Goal: Obtain resource: Download file/media

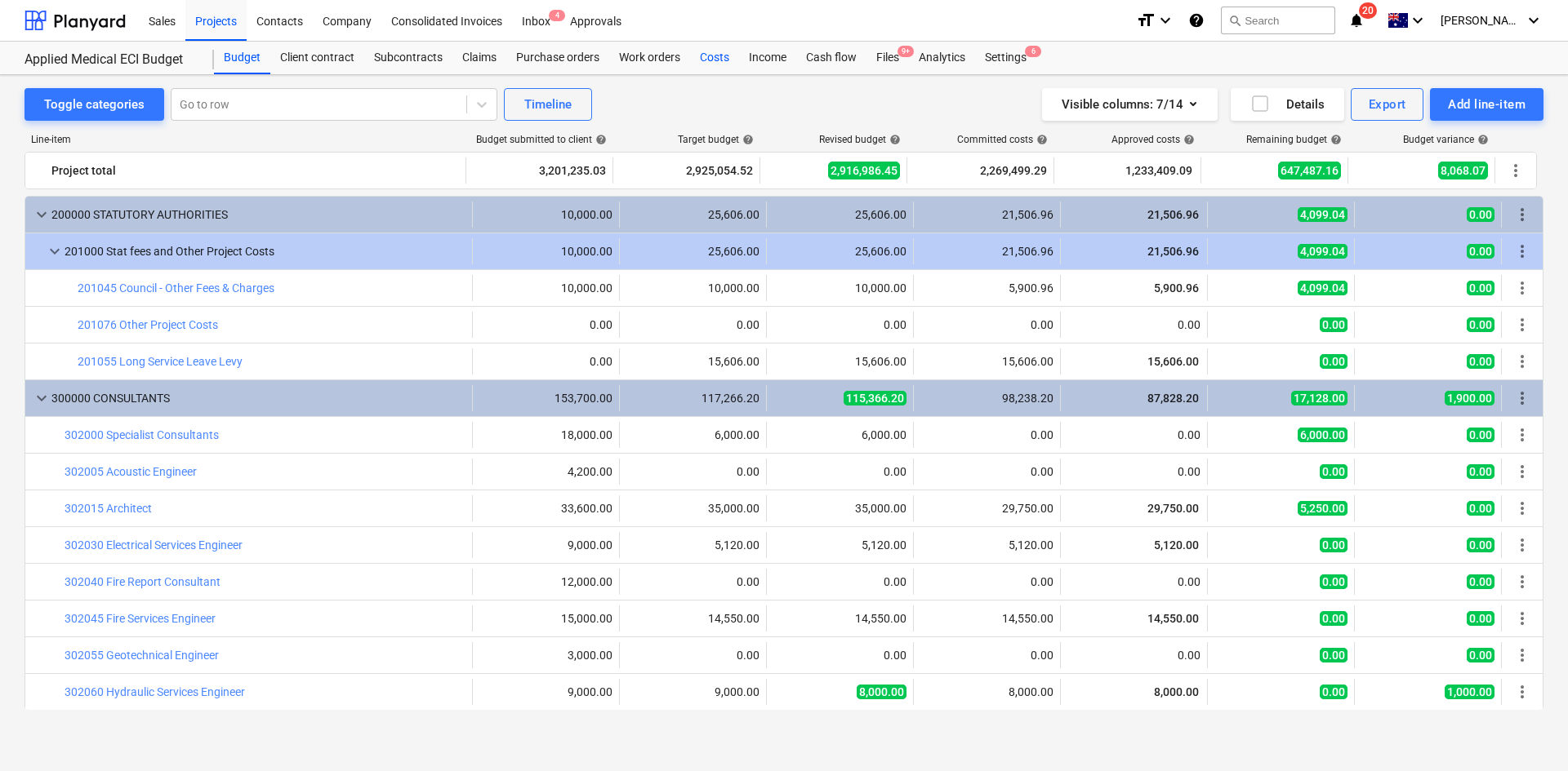
click at [708, 58] on div "Costs" at bounding box center [714, 58] width 49 height 33
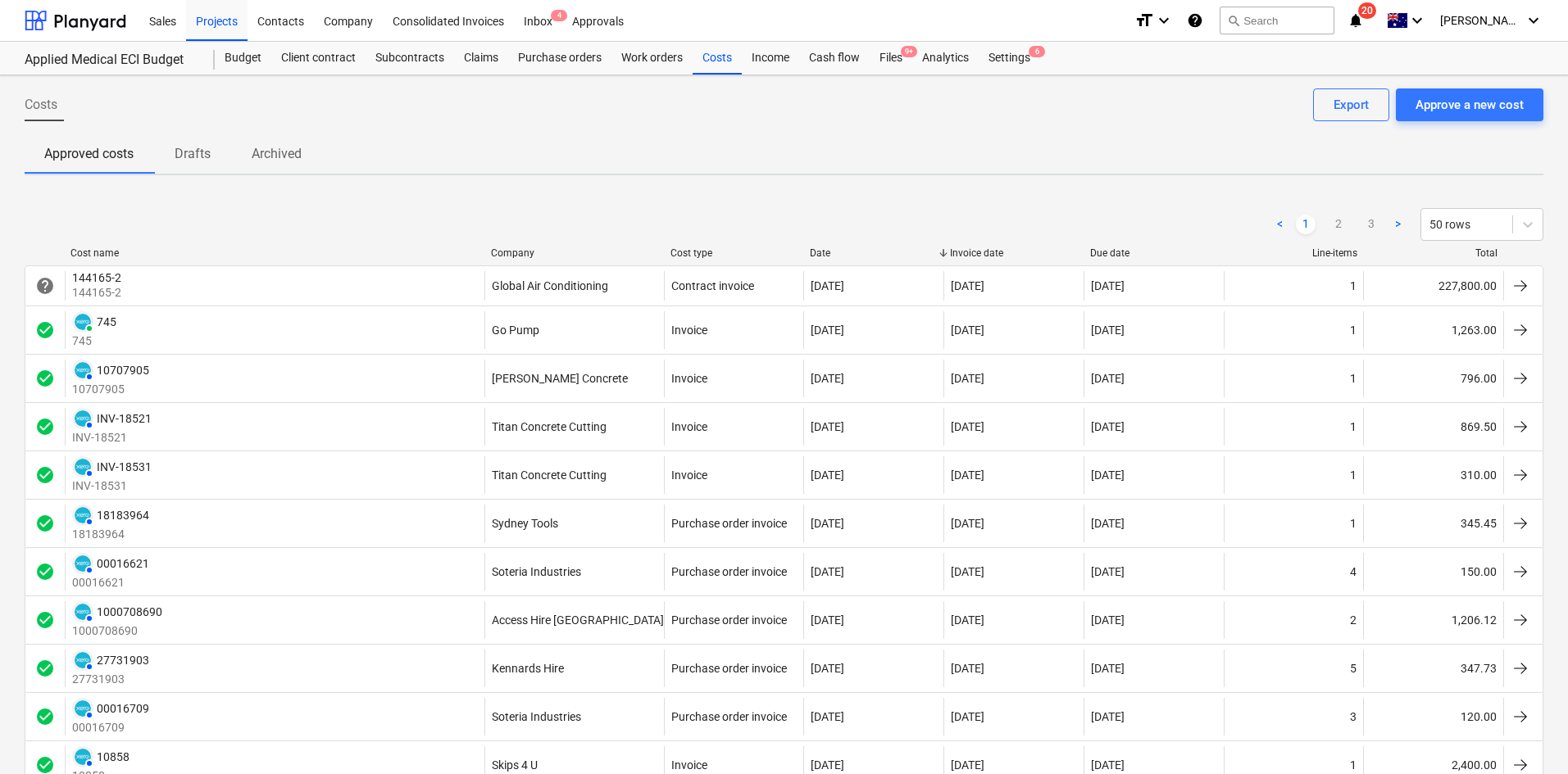
click at [501, 250] on div "Company" at bounding box center [574, 254] width 167 height 12
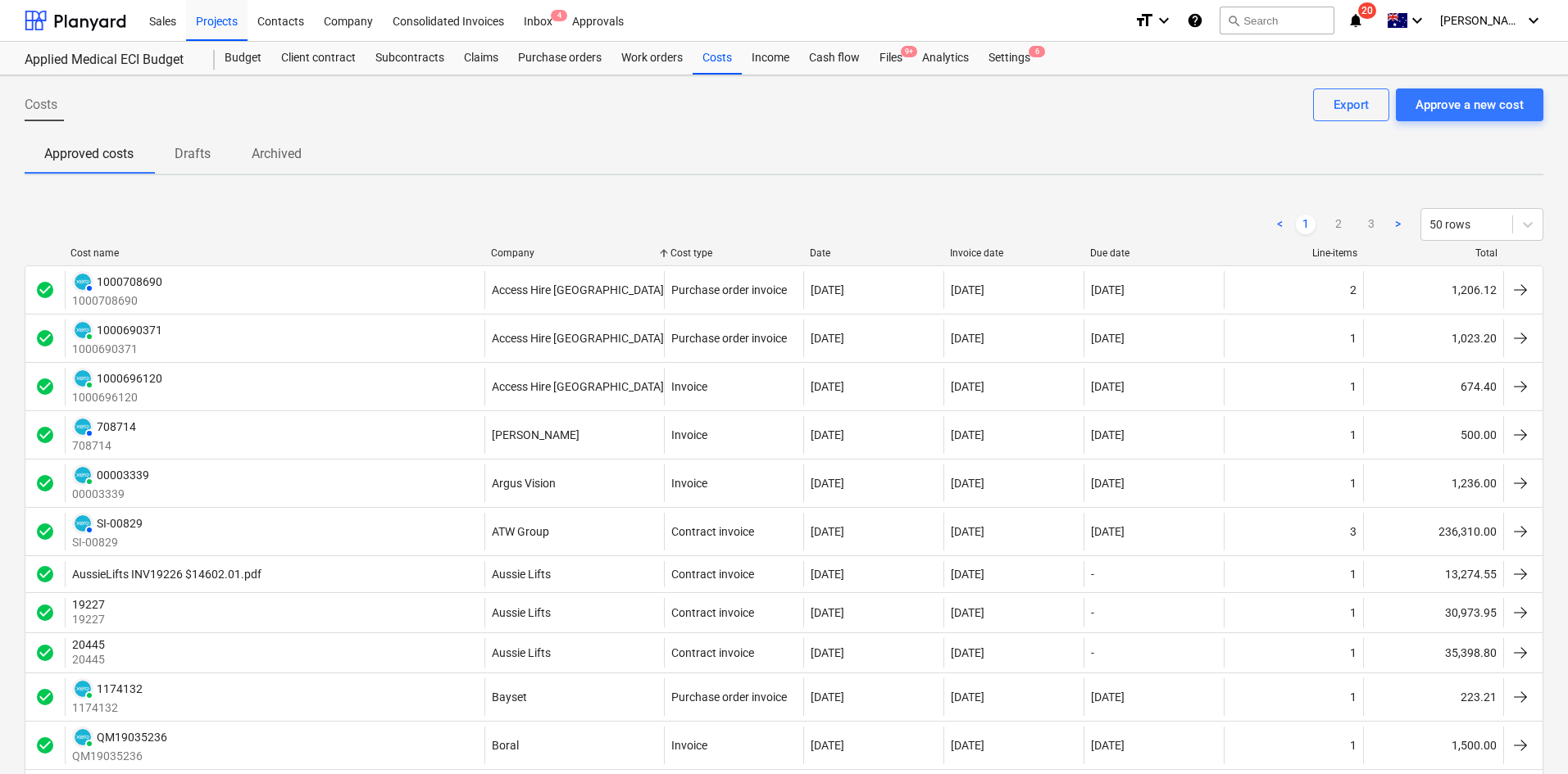
click at [527, 251] on div "Company" at bounding box center [574, 254] width 167 height 12
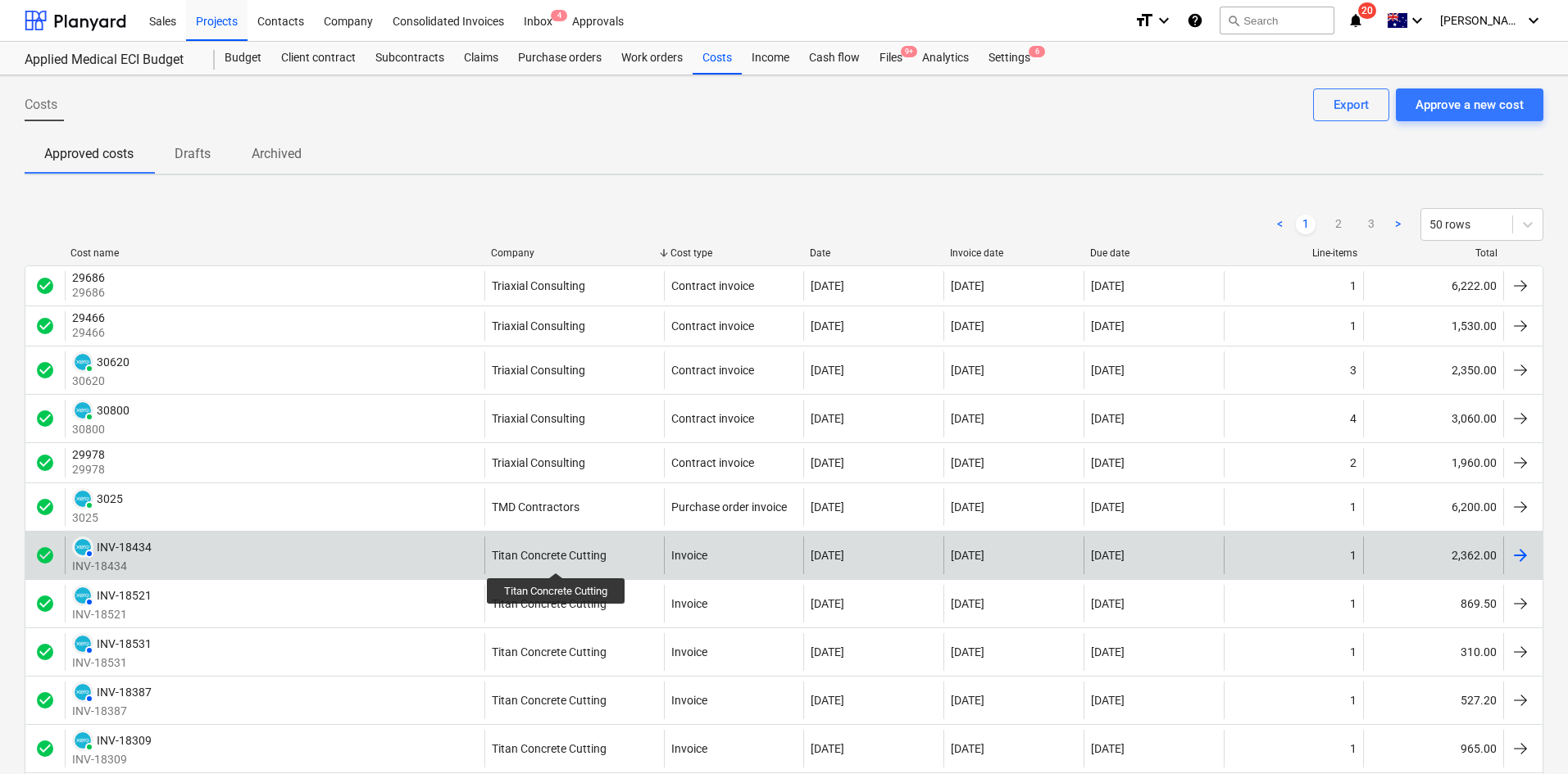
click at [558, 558] on div "Titan Concrete Cutting" at bounding box center [548, 556] width 115 height 13
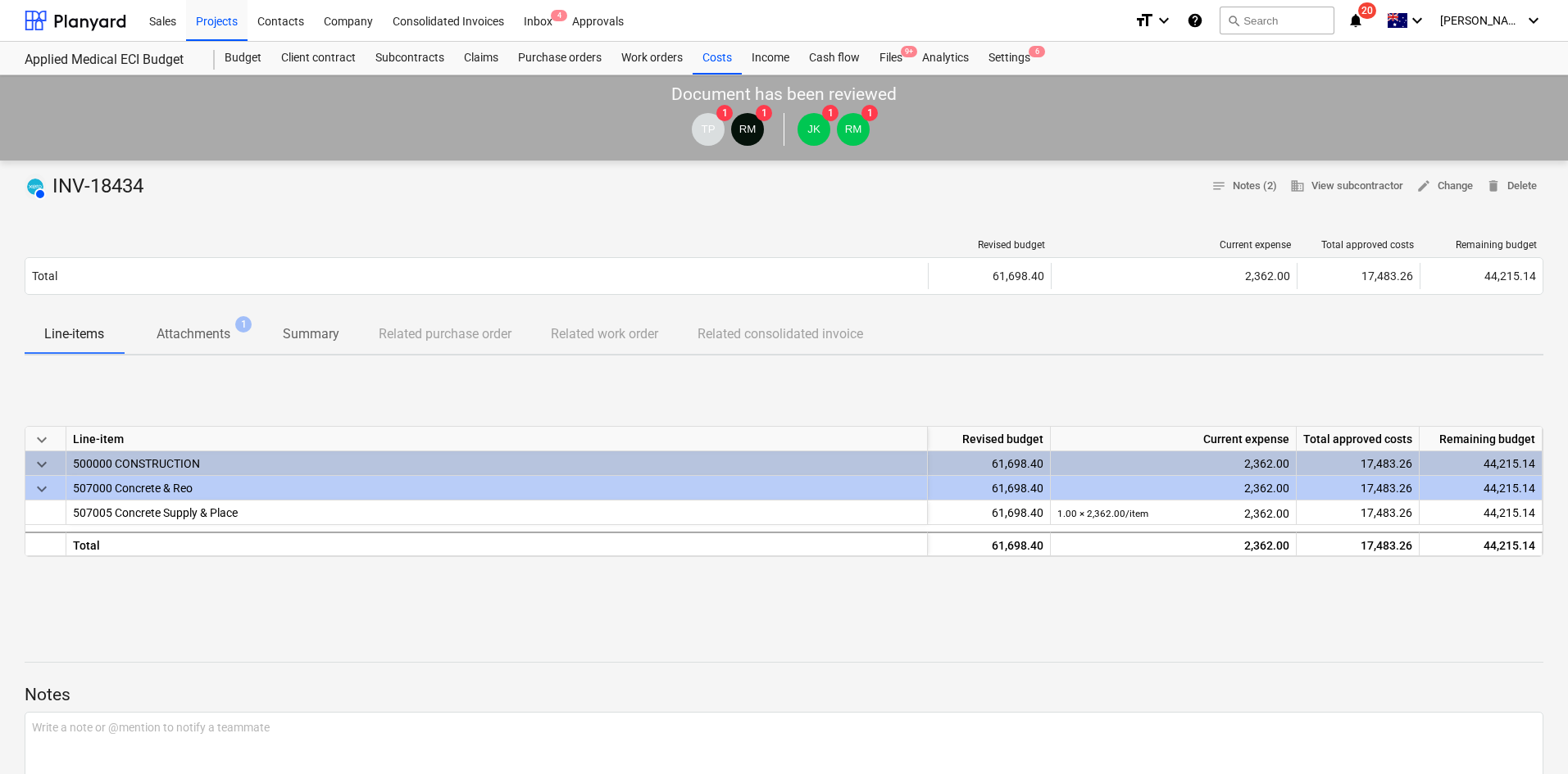
click at [195, 333] on p "Attachments" at bounding box center [193, 334] width 74 height 19
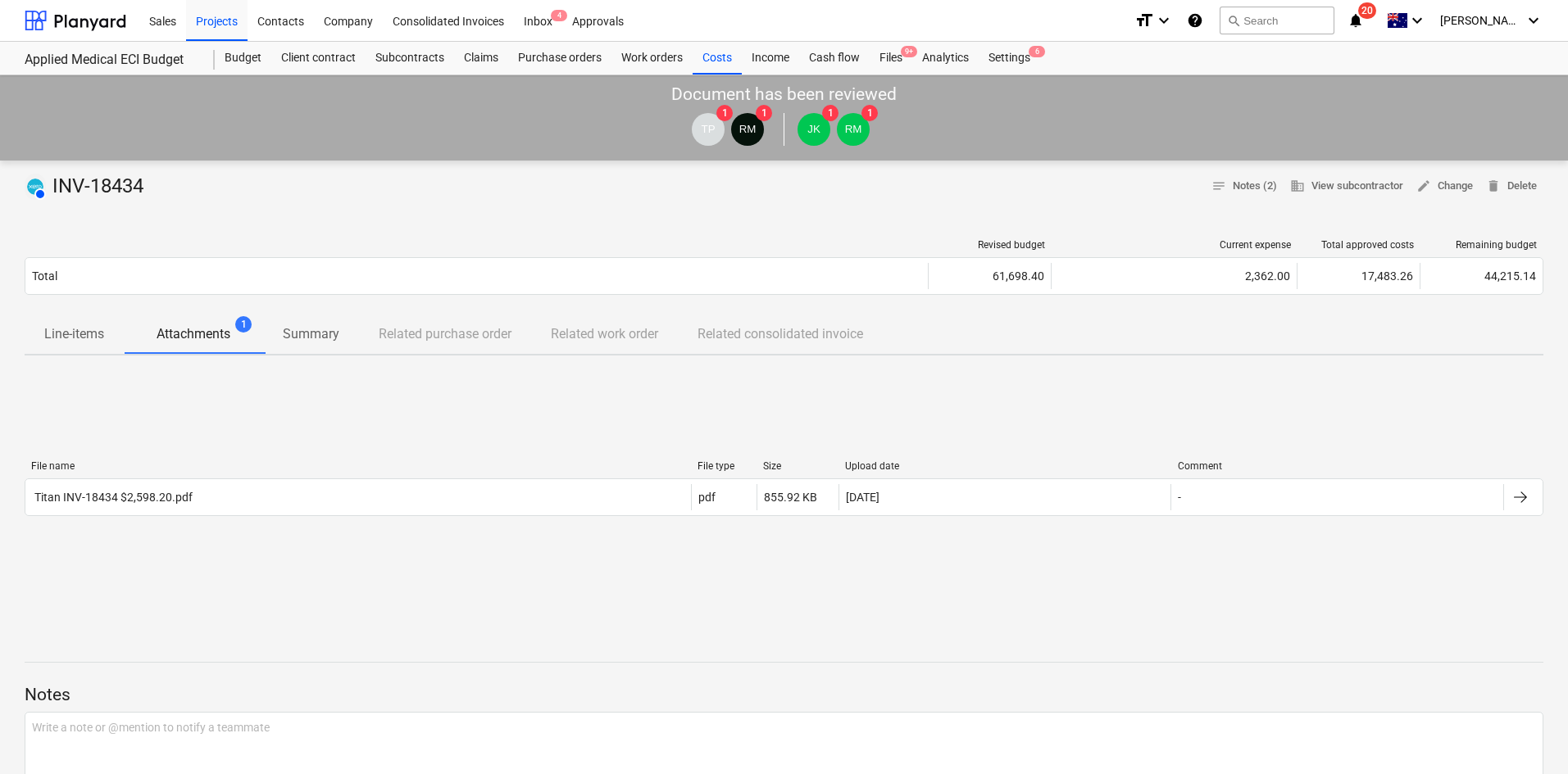
click at [152, 467] on div "File name File type Size Upload date Comment Titan INV-18434 $2,598.20.pdf pdf …" at bounding box center [784, 492] width 1519 height 89
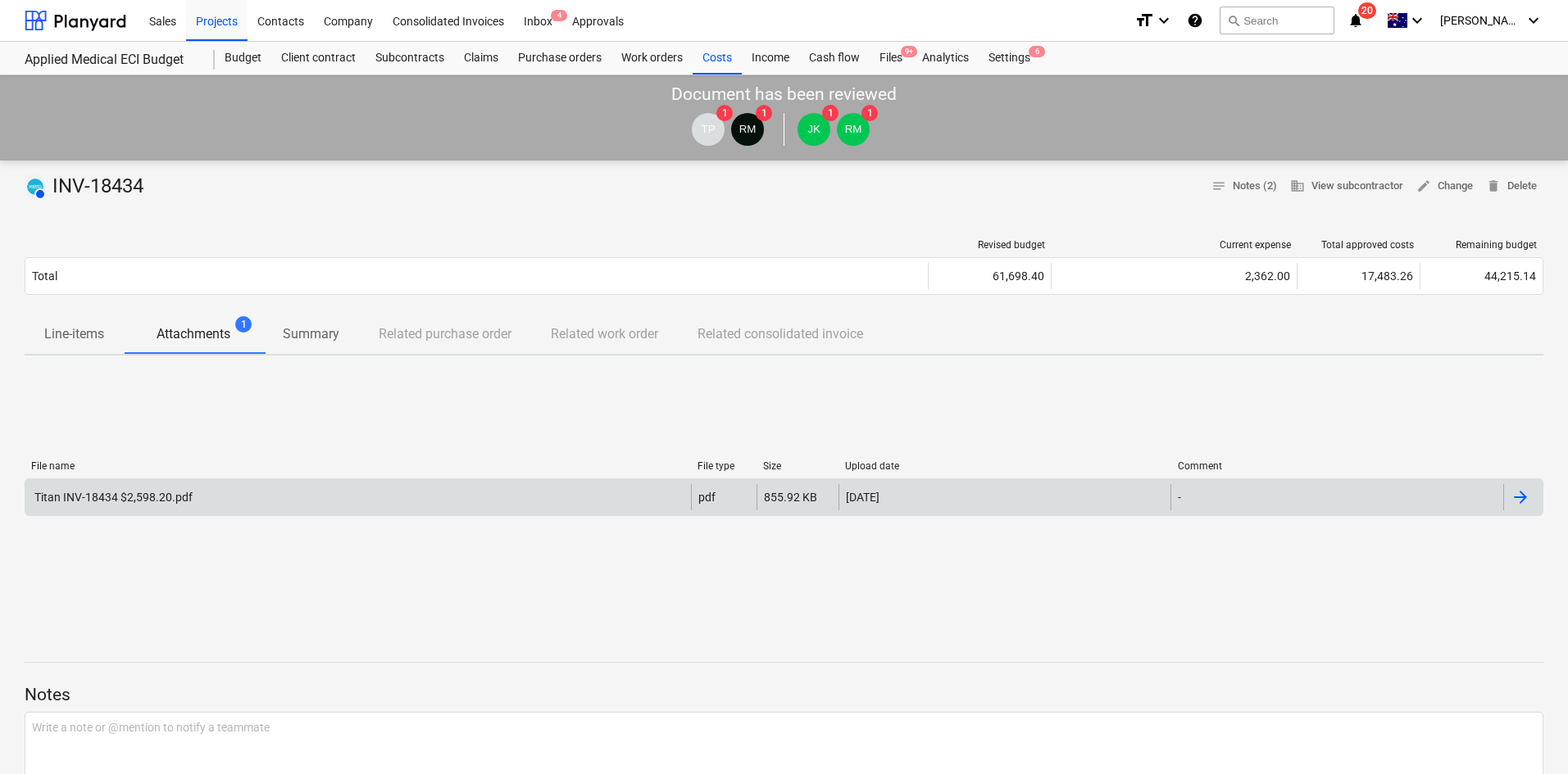
click at [139, 492] on div "Titan INV-18434 $2,598.20.pdf" at bounding box center [112, 498] width 161 height 13
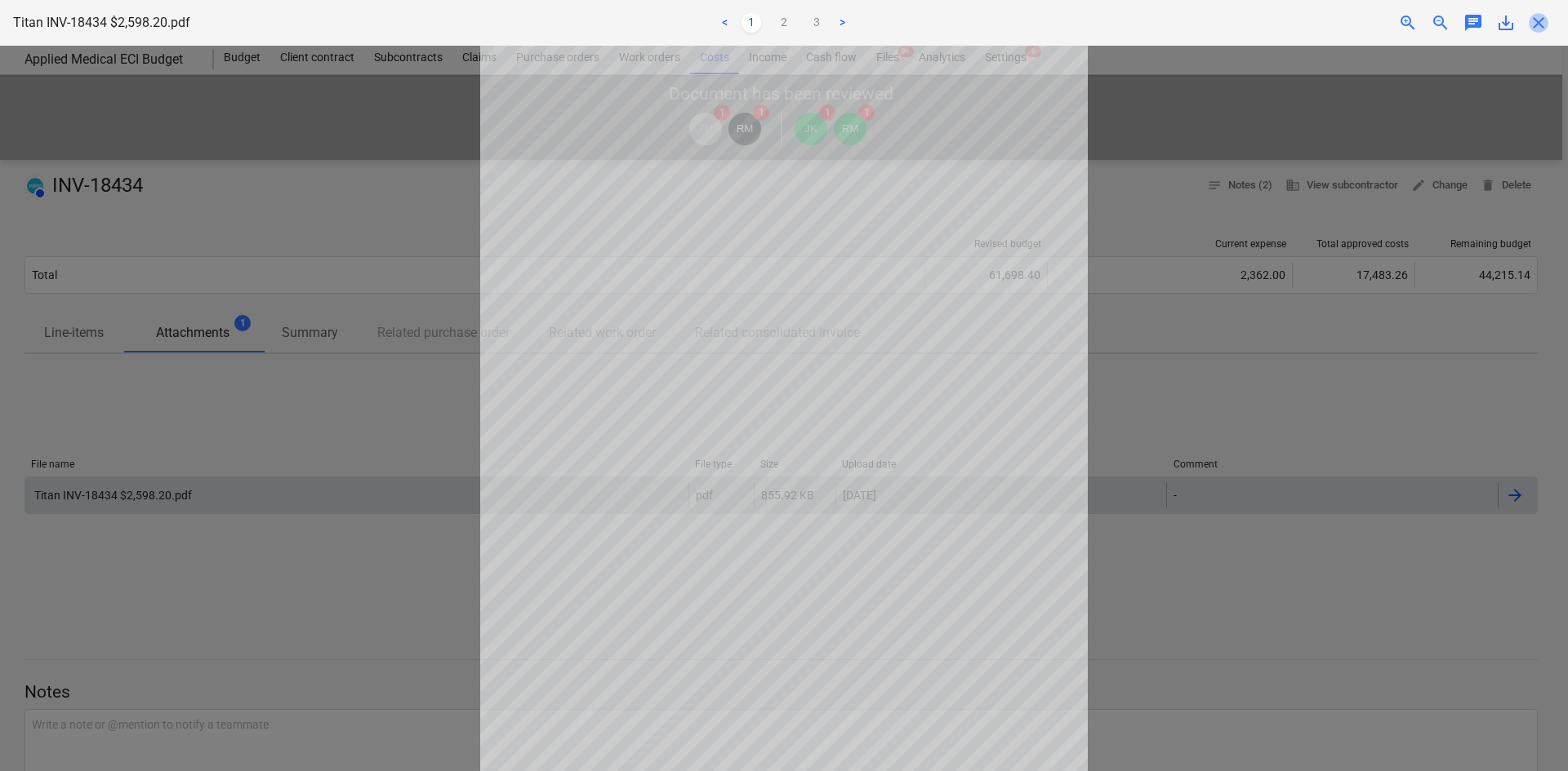
click at [1539, 18] on span "close" at bounding box center [1538, 23] width 19 height 19
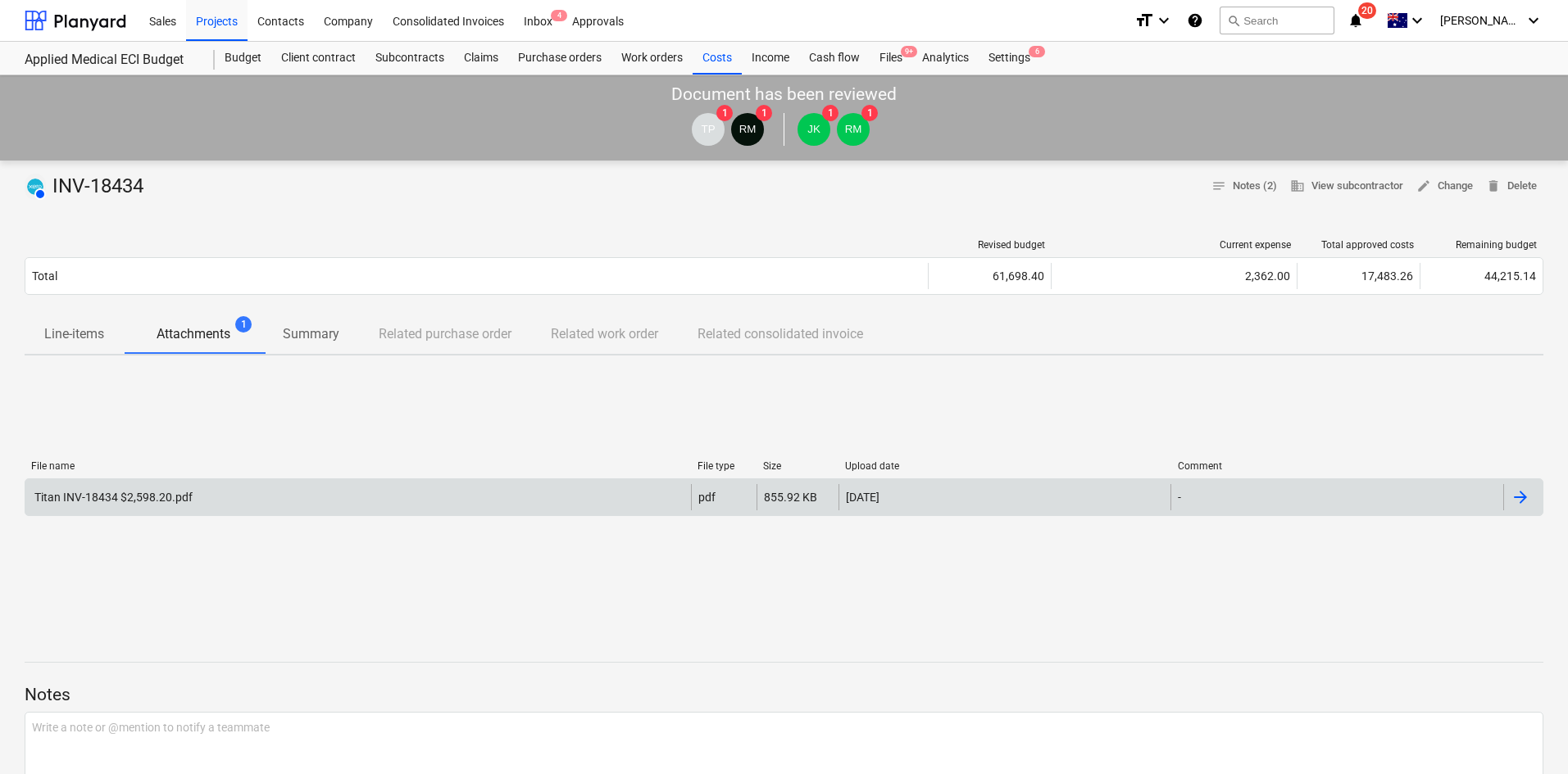
click at [447, 387] on div "File name File type Size Upload date Comment Titan INV-18434 $2,598.20.pdf pdf …" at bounding box center [784, 492] width 1519 height 246
click at [214, 19] on div "Projects" at bounding box center [216, 20] width 61 height 42
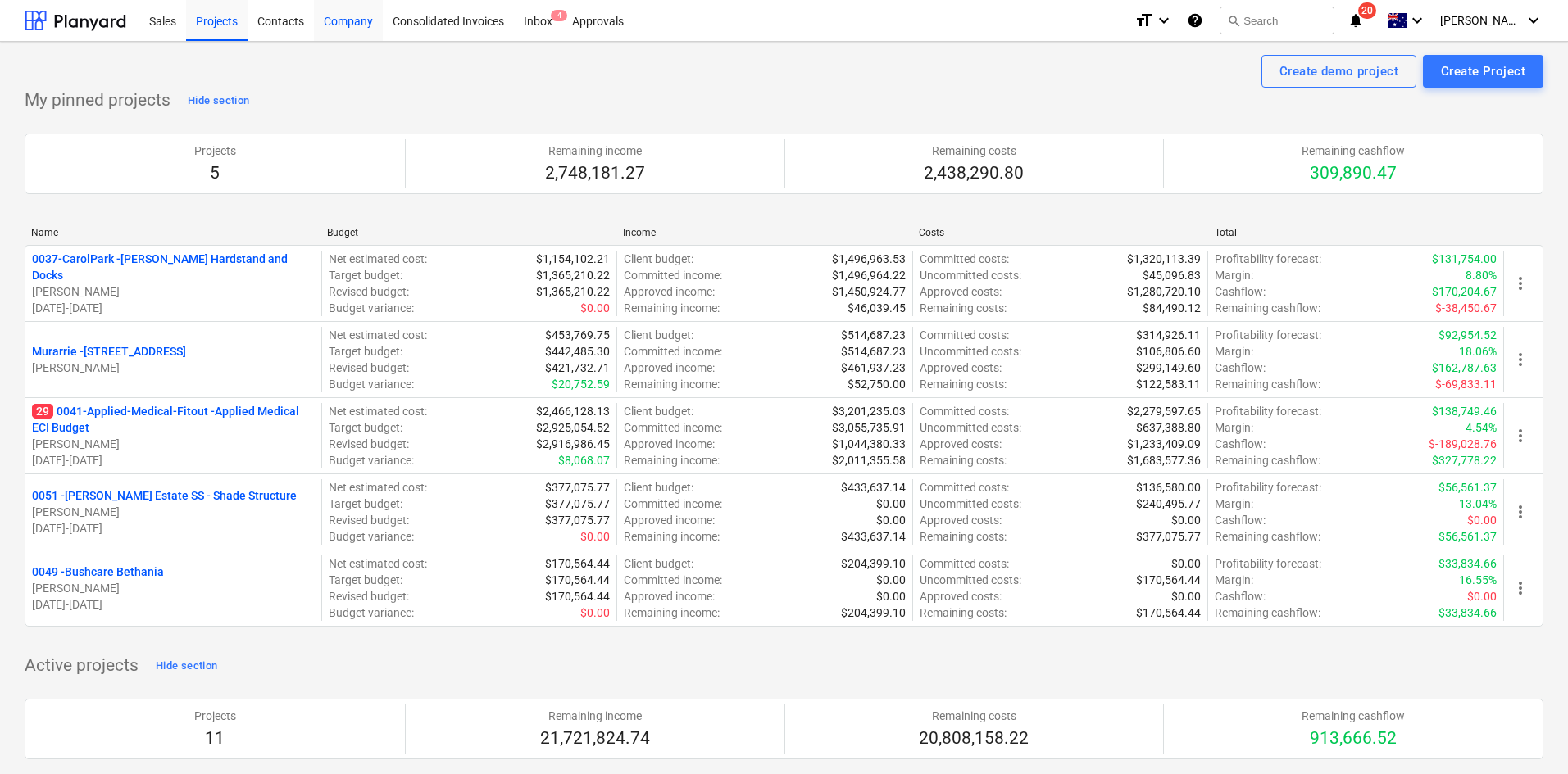
click at [339, 27] on div "Company" at bounding box center [348, 20] width 69 height 42
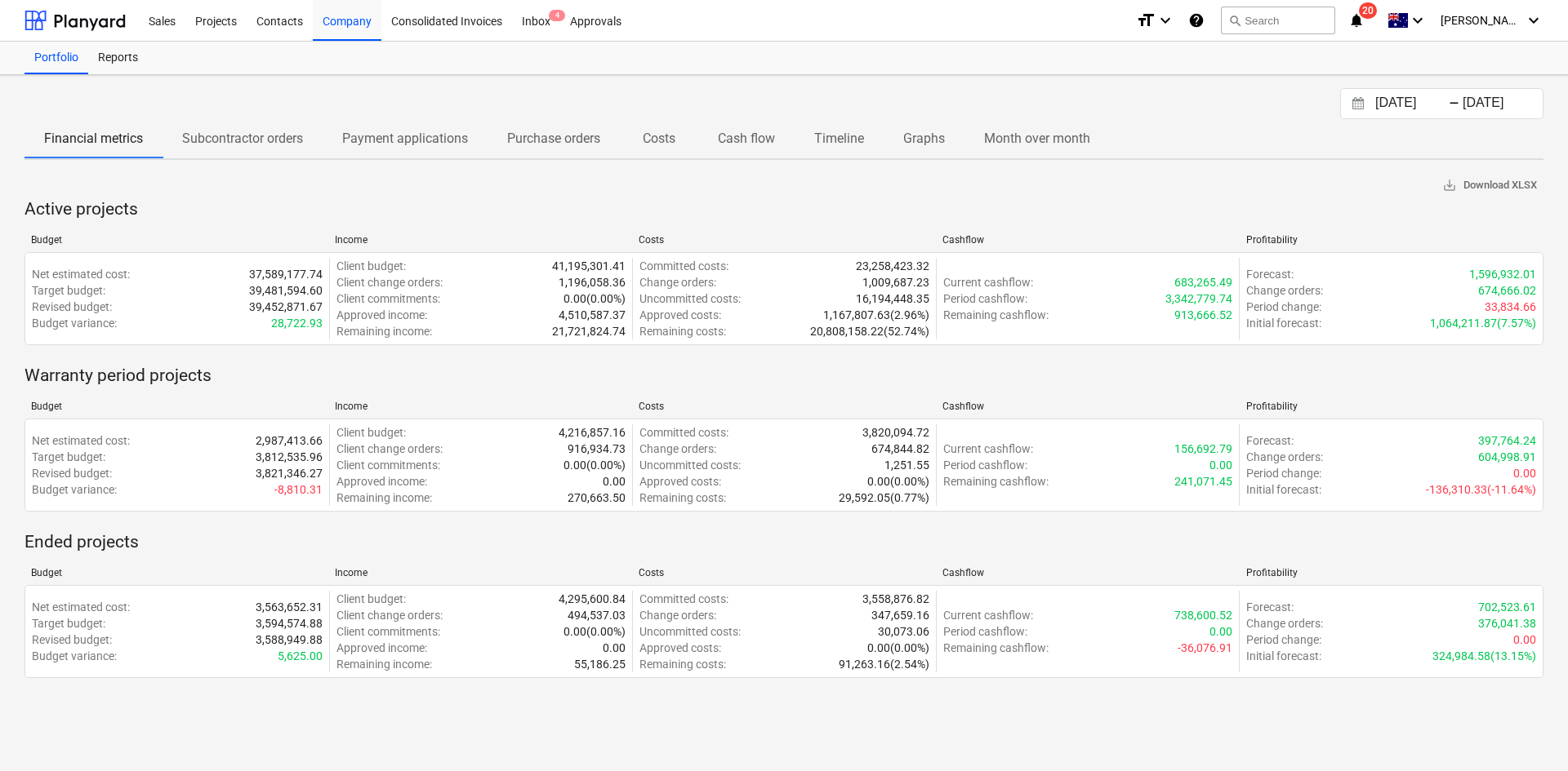
click at [676, 137] on p "Costs" at bounding box center [659, 138] width 39 height 19
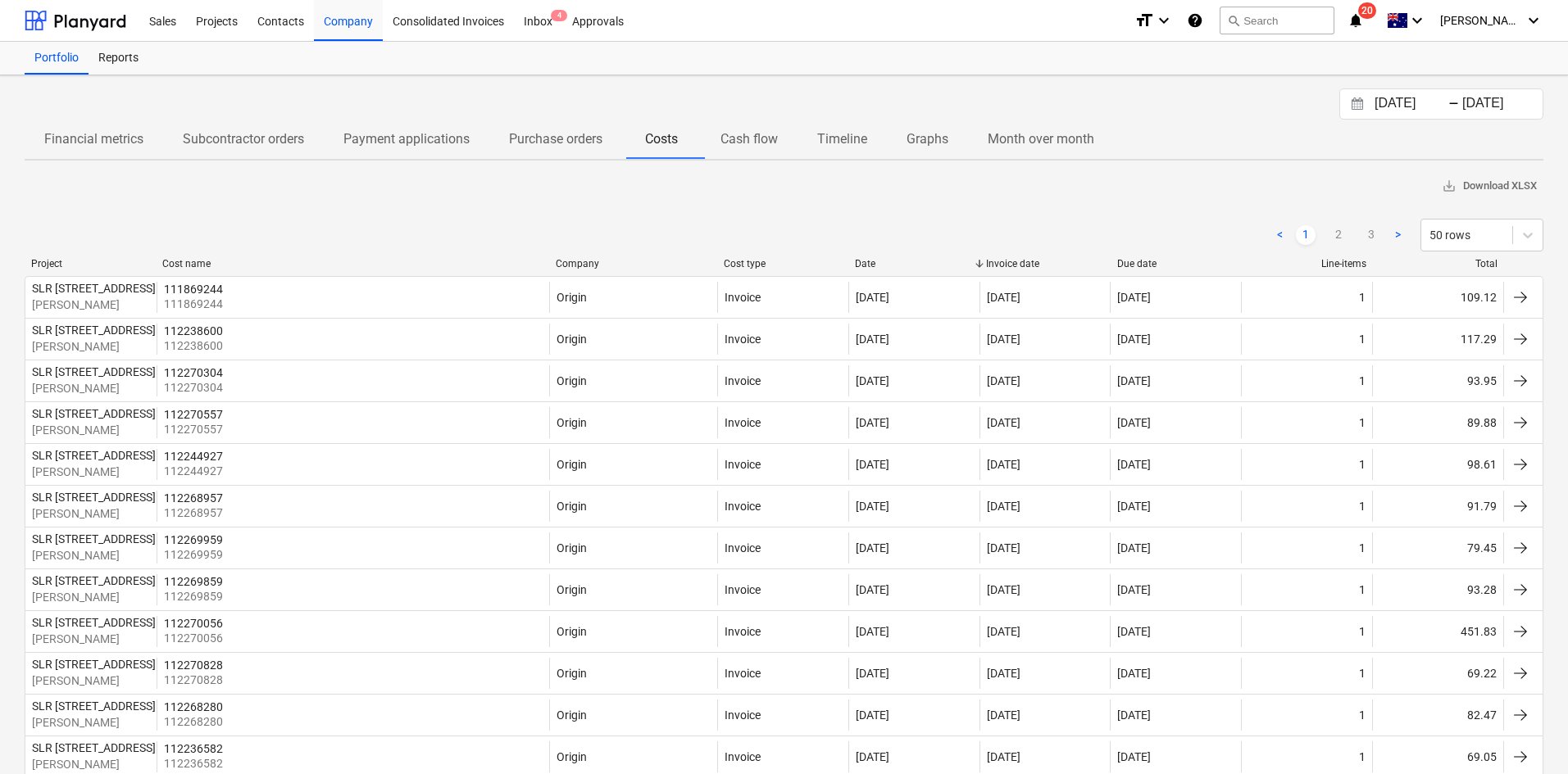
click at [587, 265] on div "Company" at bounding box center [633, 264] width 155 height 12
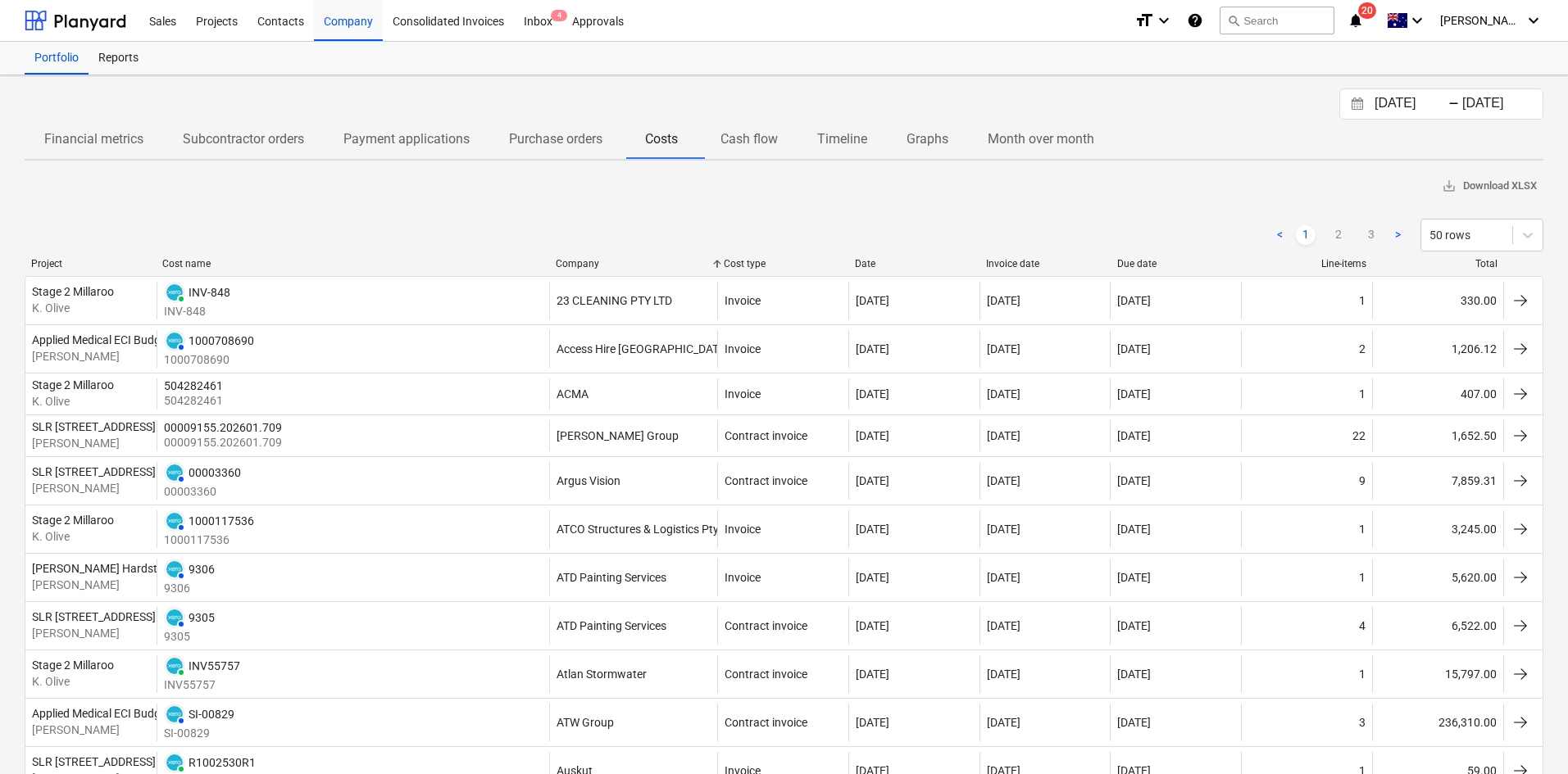
click at [578, 264] on div "Company" at bounding box center [633, 264] width 155 height 12
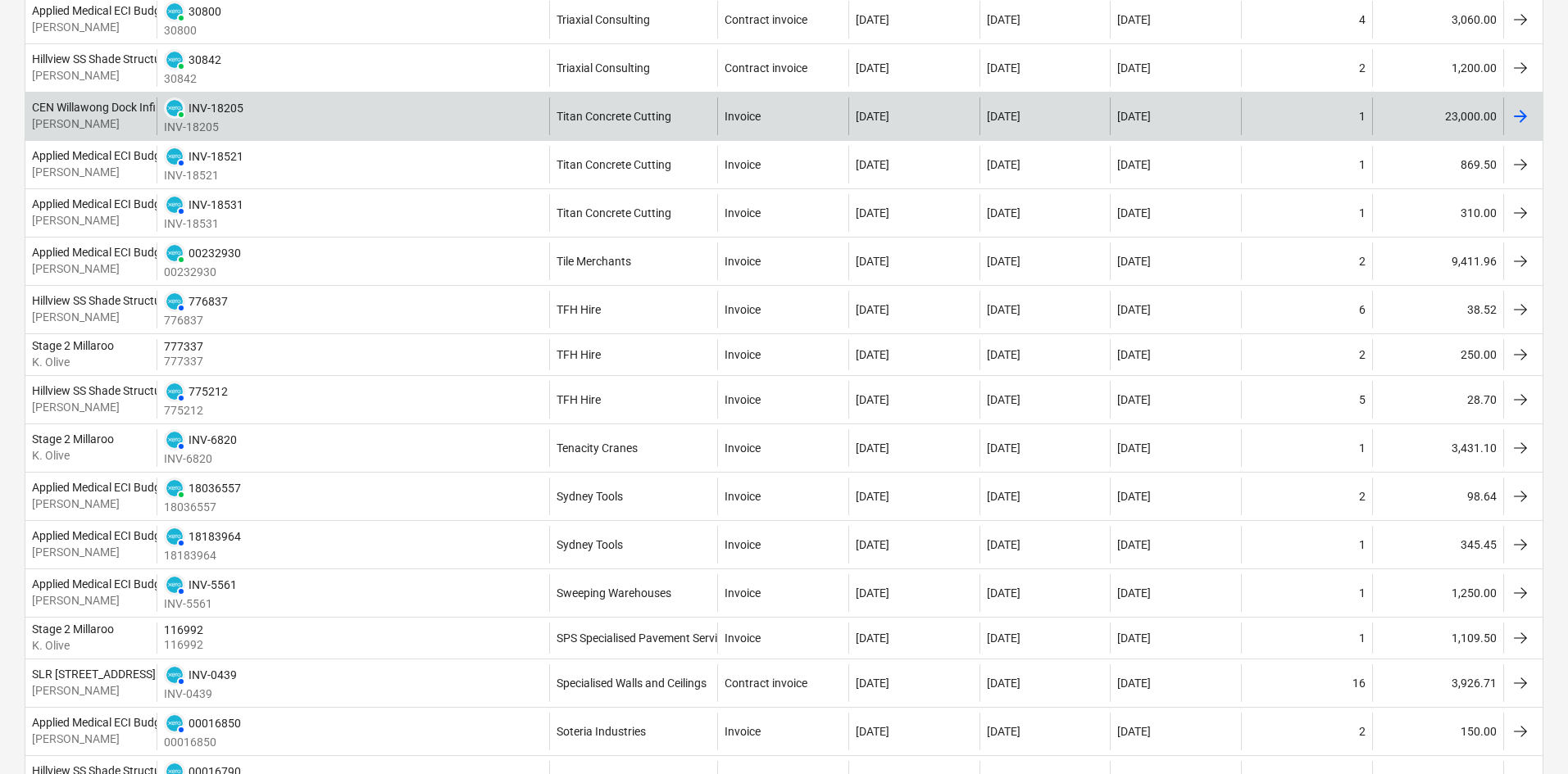
scroll to position [491, 0]
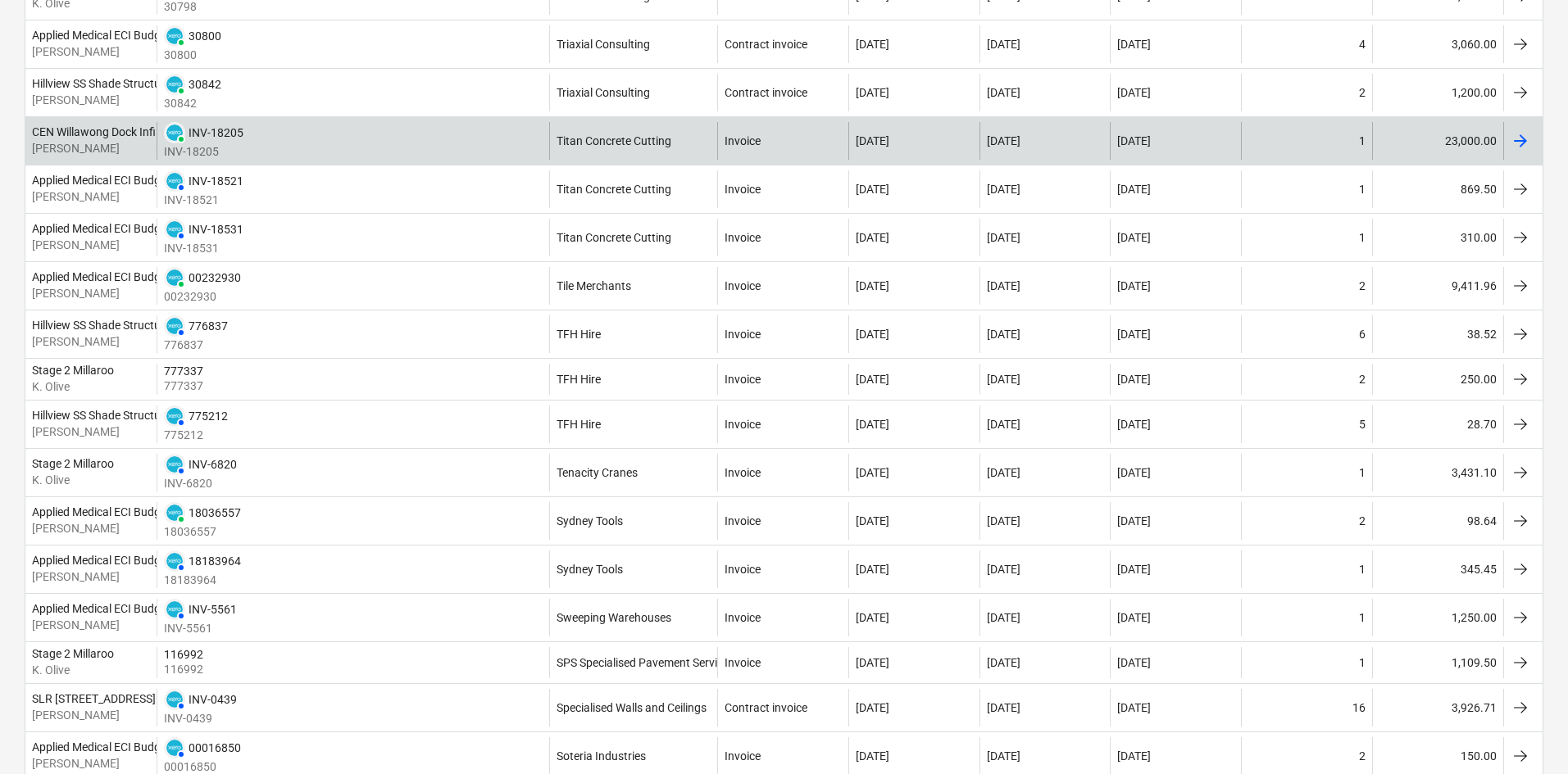
click at [465, 142] on div "PAID INV-18205 INV-18205" at bounding box center [353, 141] width 393 height 38
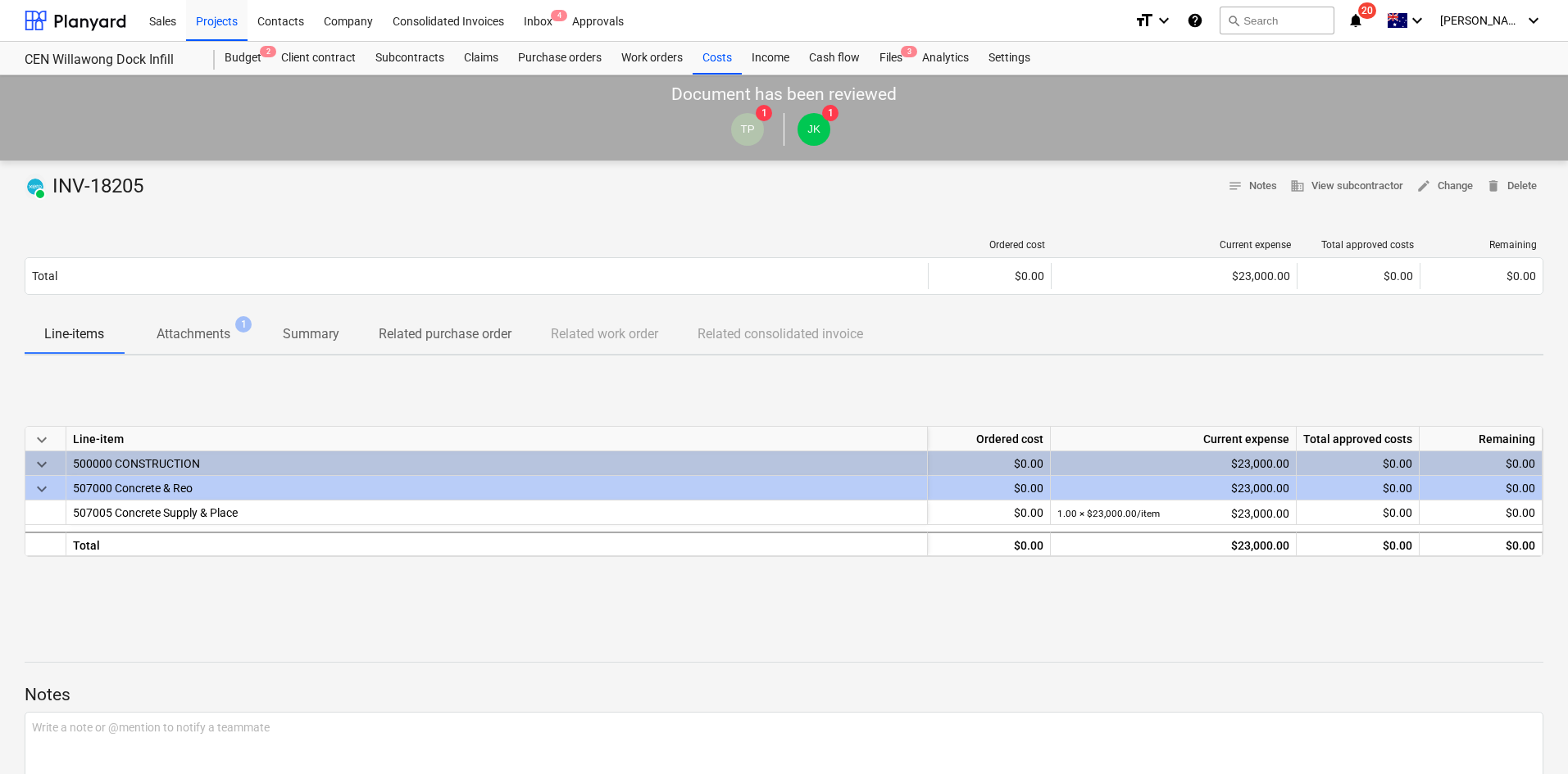
click at [185, 254] on div "Ordered cost Current expense Total approved costs Remaining" at bounding box center [784, 249] width 1519 height 18
click at [203, 333] on p "Attachments" at bounding box center [193, 334] width 74 height 19
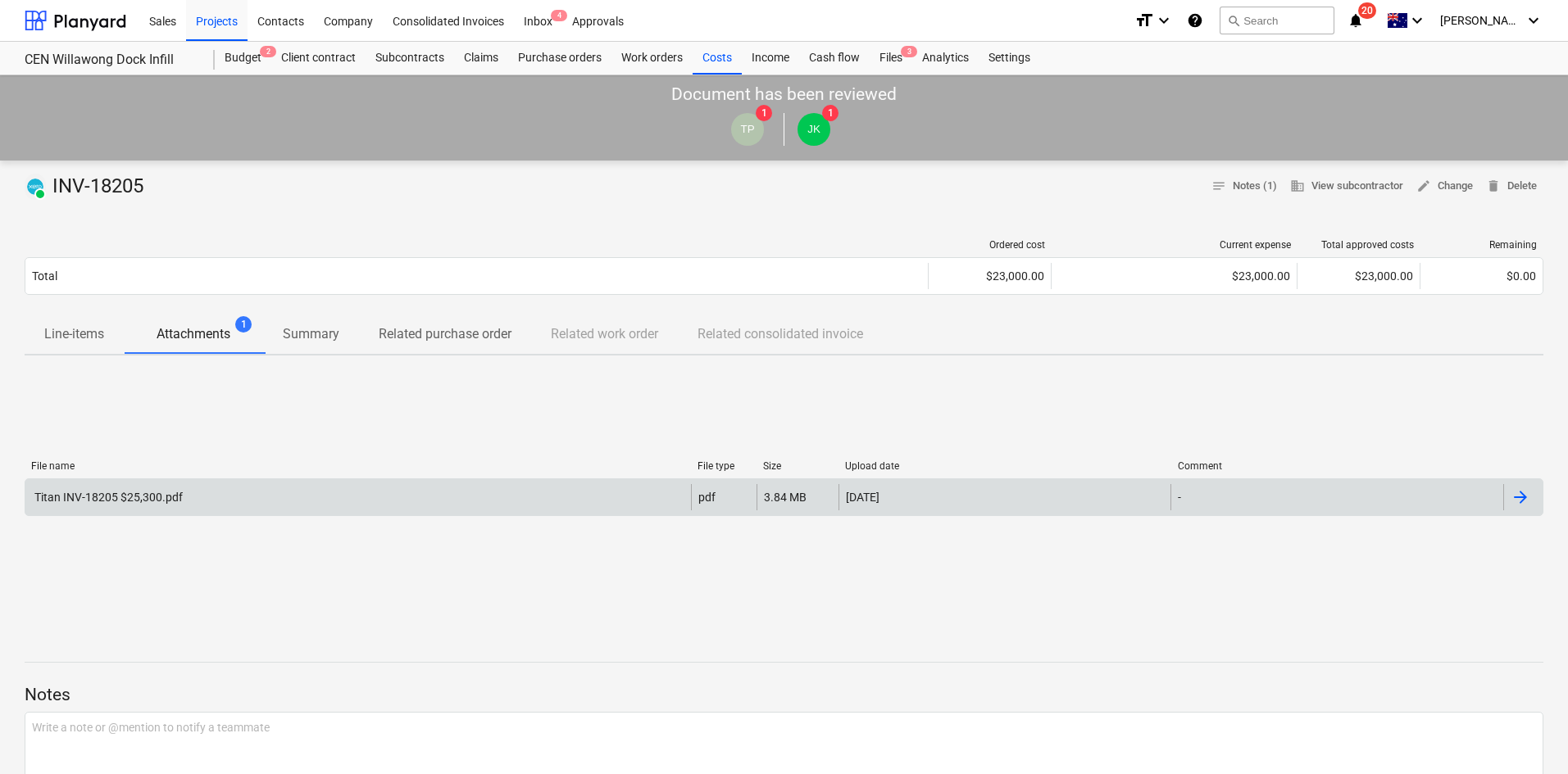
click at [171, 485] on div "Titan INV-18205 $25,300.pdf" at bounding box center [357, 497] width 666 height 26
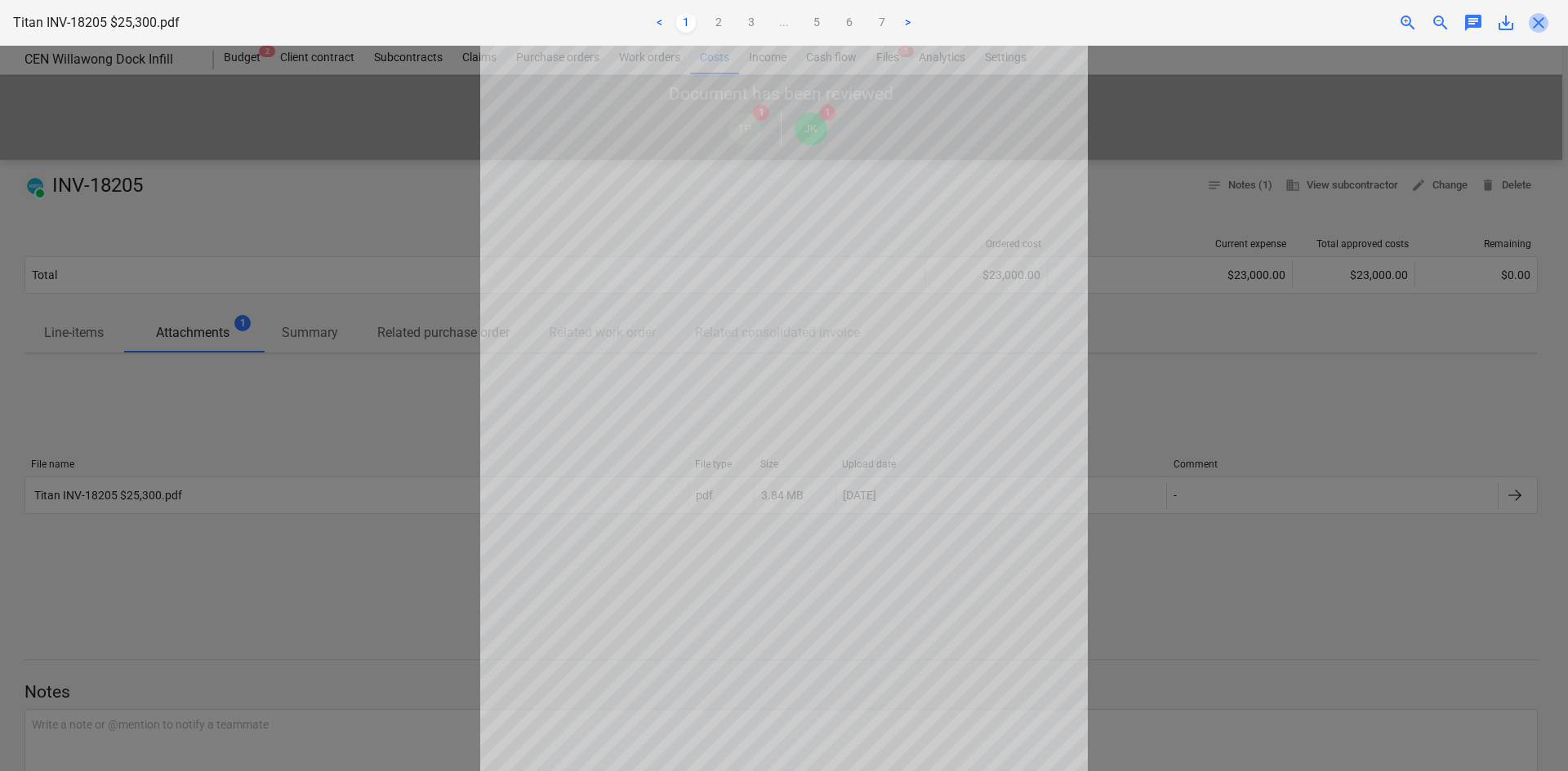
click at [1535, 20] on span "close" at bounding box center [1538, 23] width 19 height 19
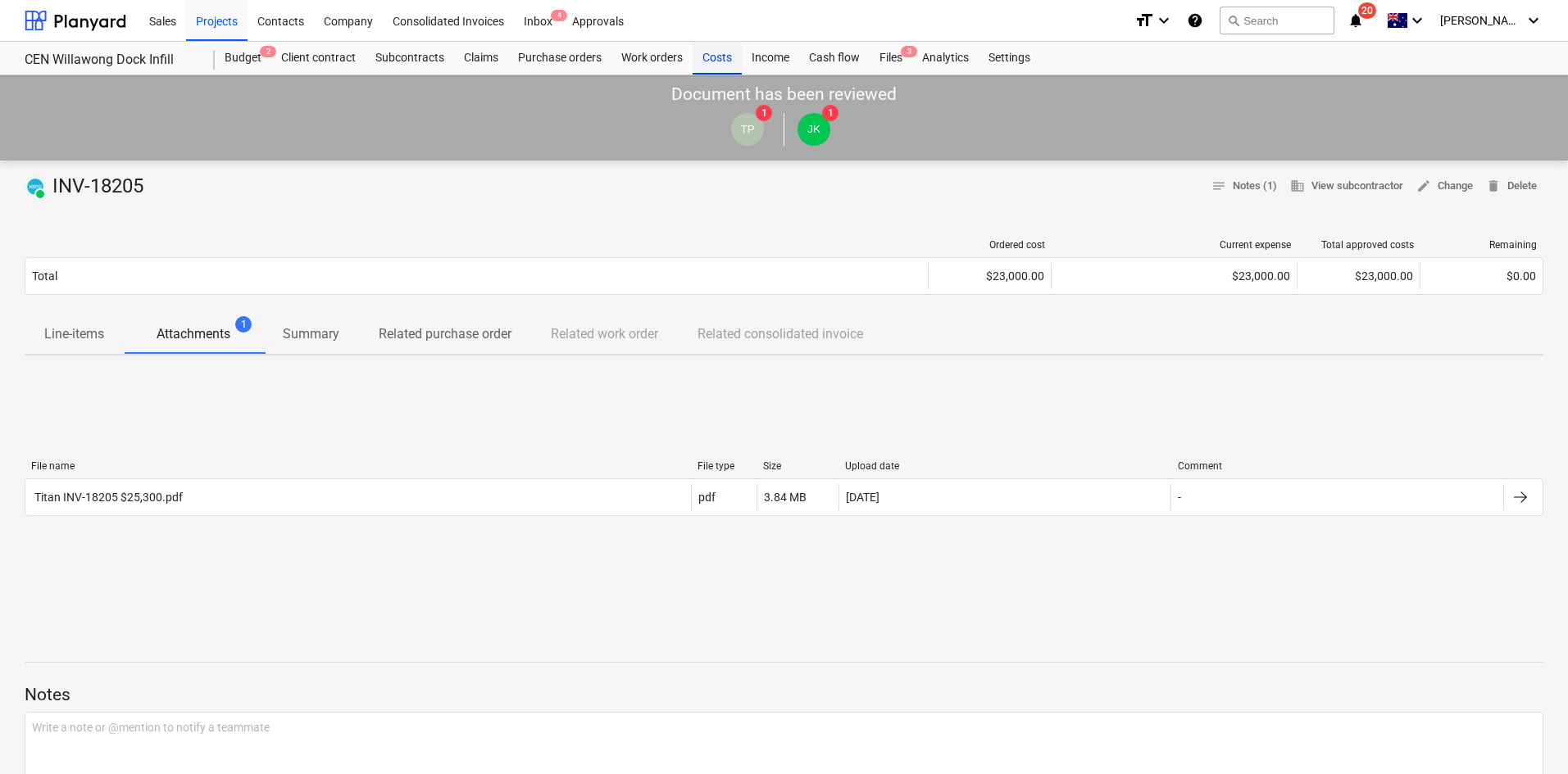
click at [712, 49] on div "Costs" at bounding box center [717, 58] width 49 height 33
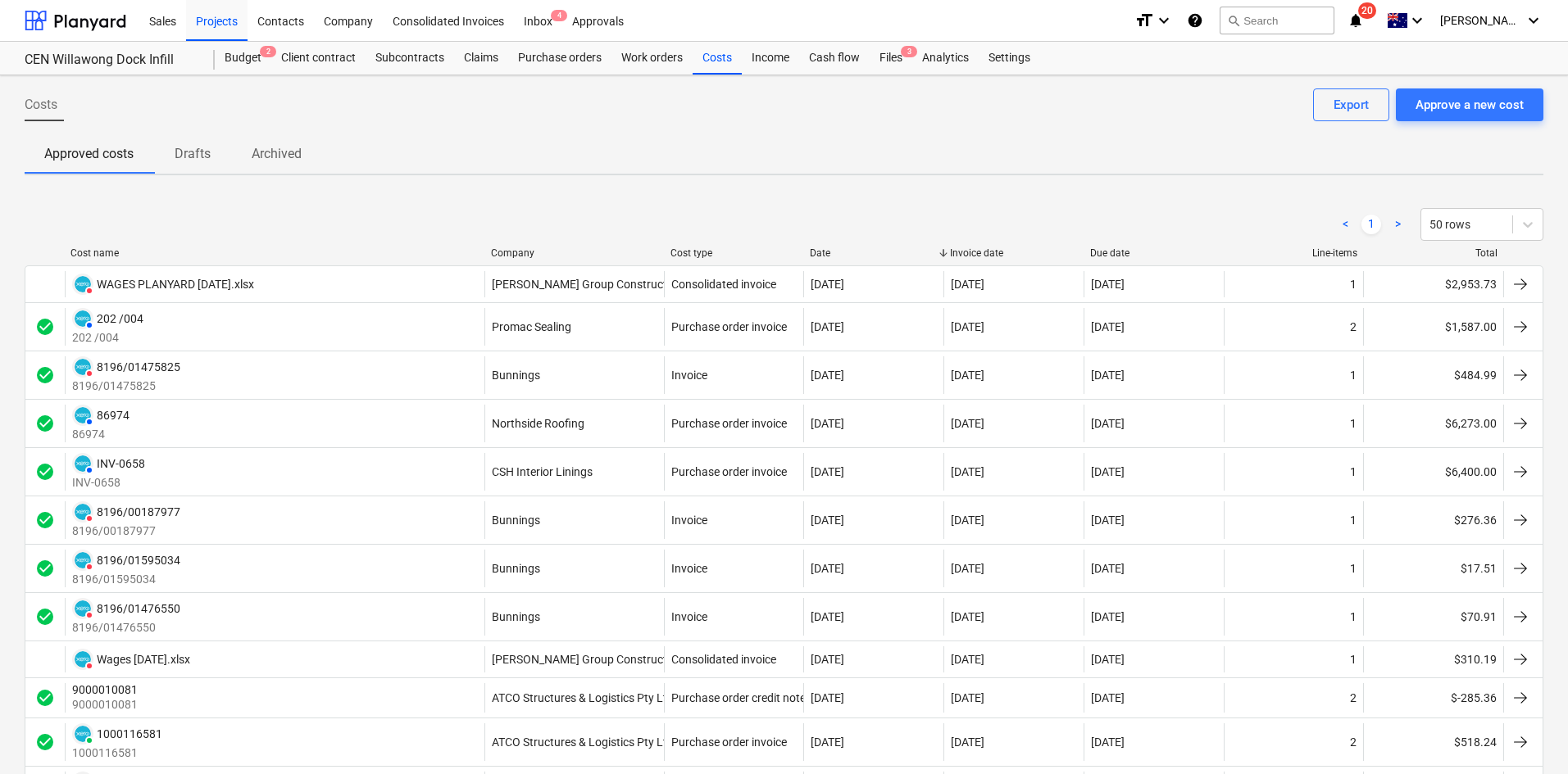
click at [502, 259] on div "Cost name Company Cost type Date Invoice date Due date Line-items Total" at bounding box center [784, 257] width 1519 height 18
click at [517, 252] on div "Company" at bounding box center [574, 254] width 167 height 12
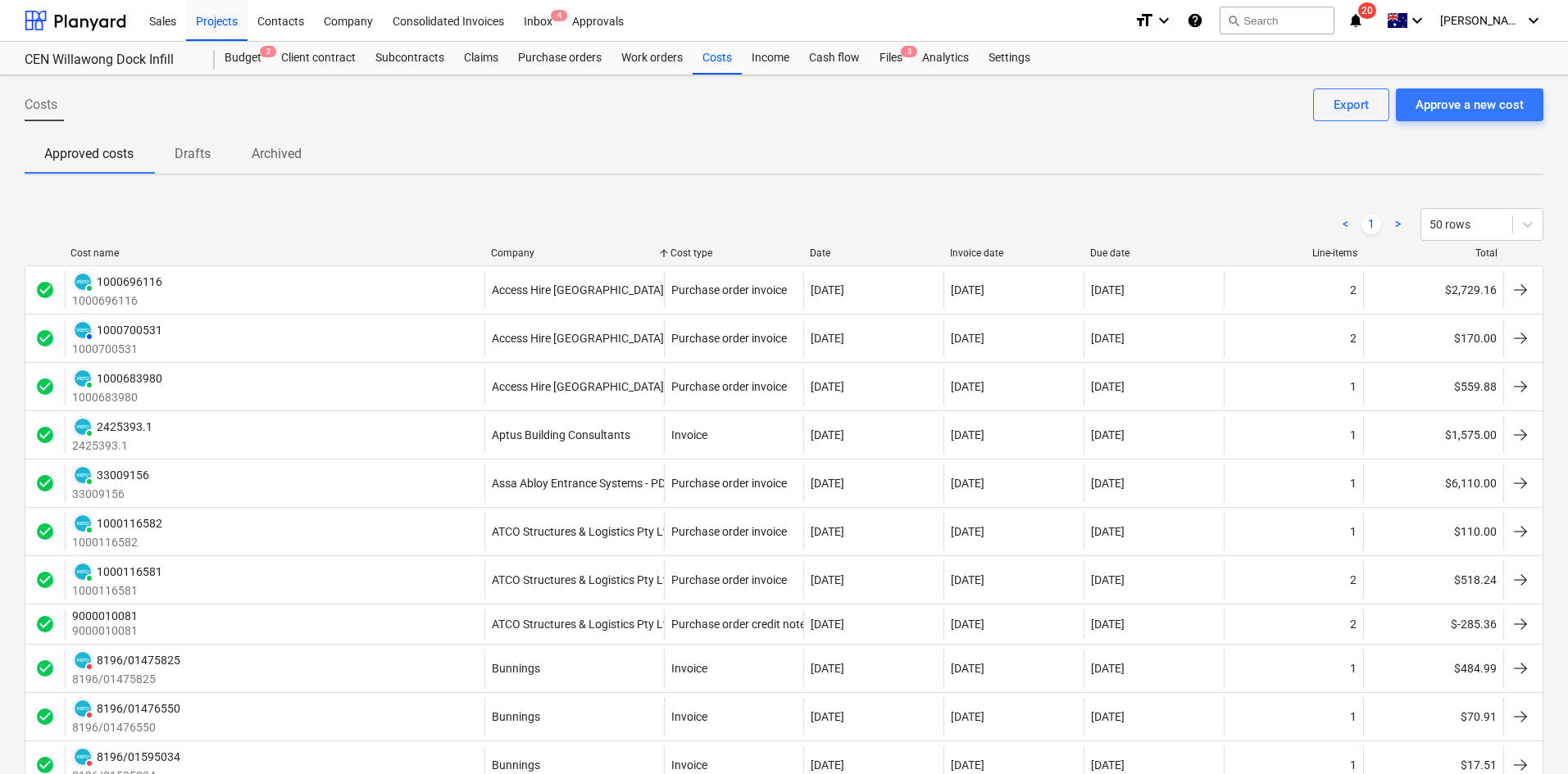
click at [522, 248] on div "Company" at bounding box center [574, 254] width 167 height 12
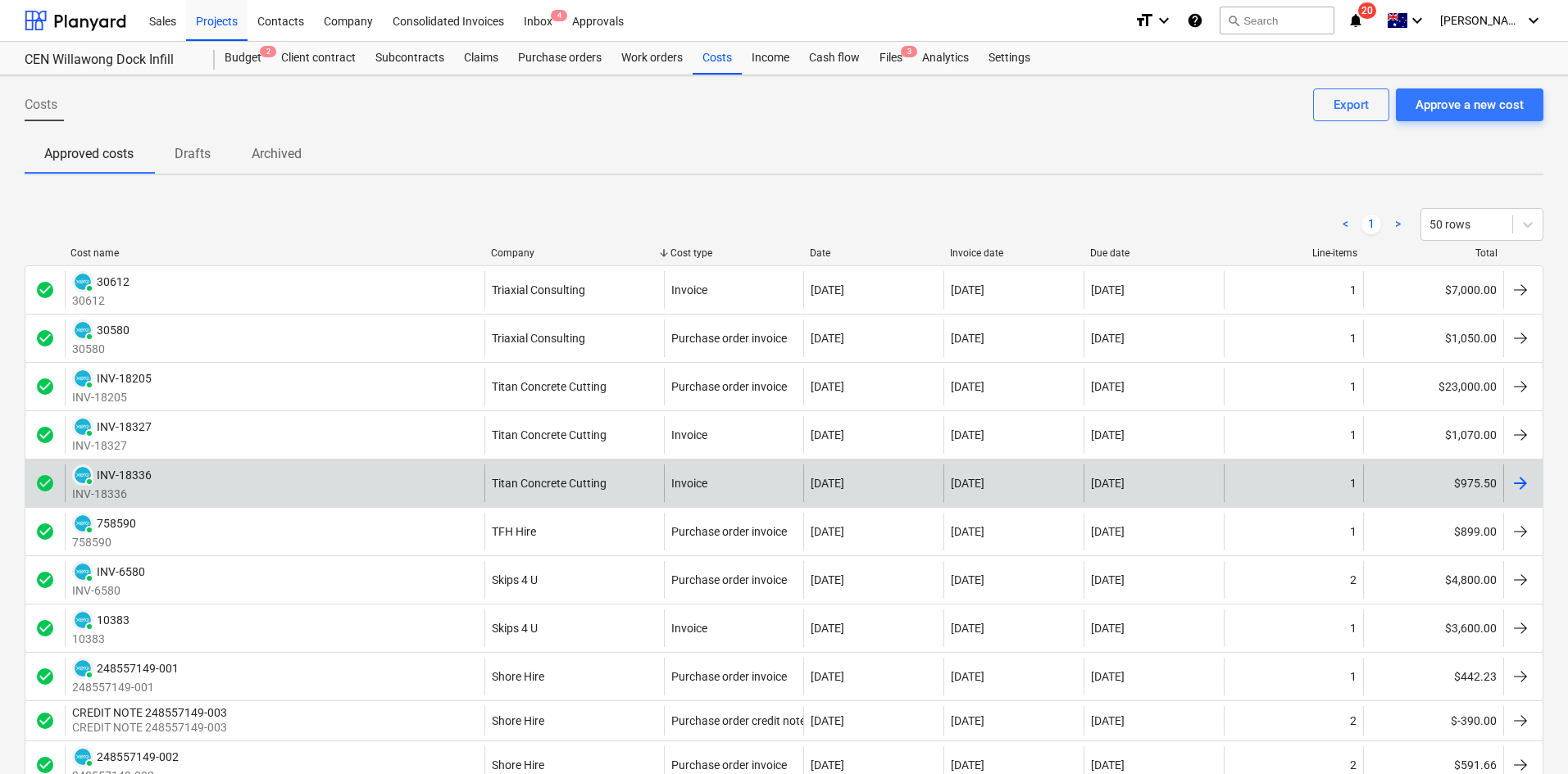
click at [432, 483] on div "PAID INV-18336 INV-18336" at bounding box center [274, 483] width 419 height 38
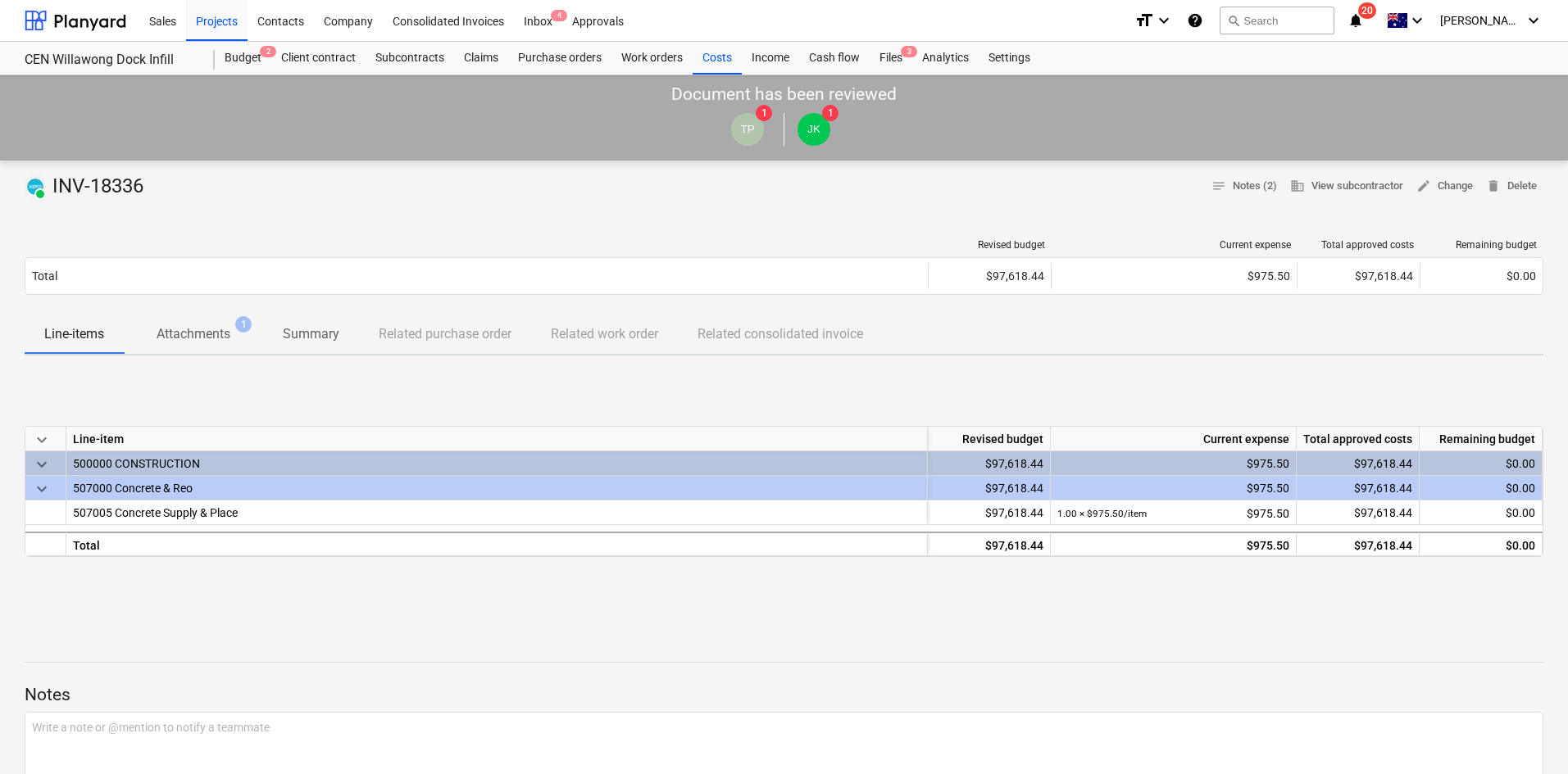
click at [196, 325] on p "Attachments" at bounding box center [193, 334] width 74 height 19
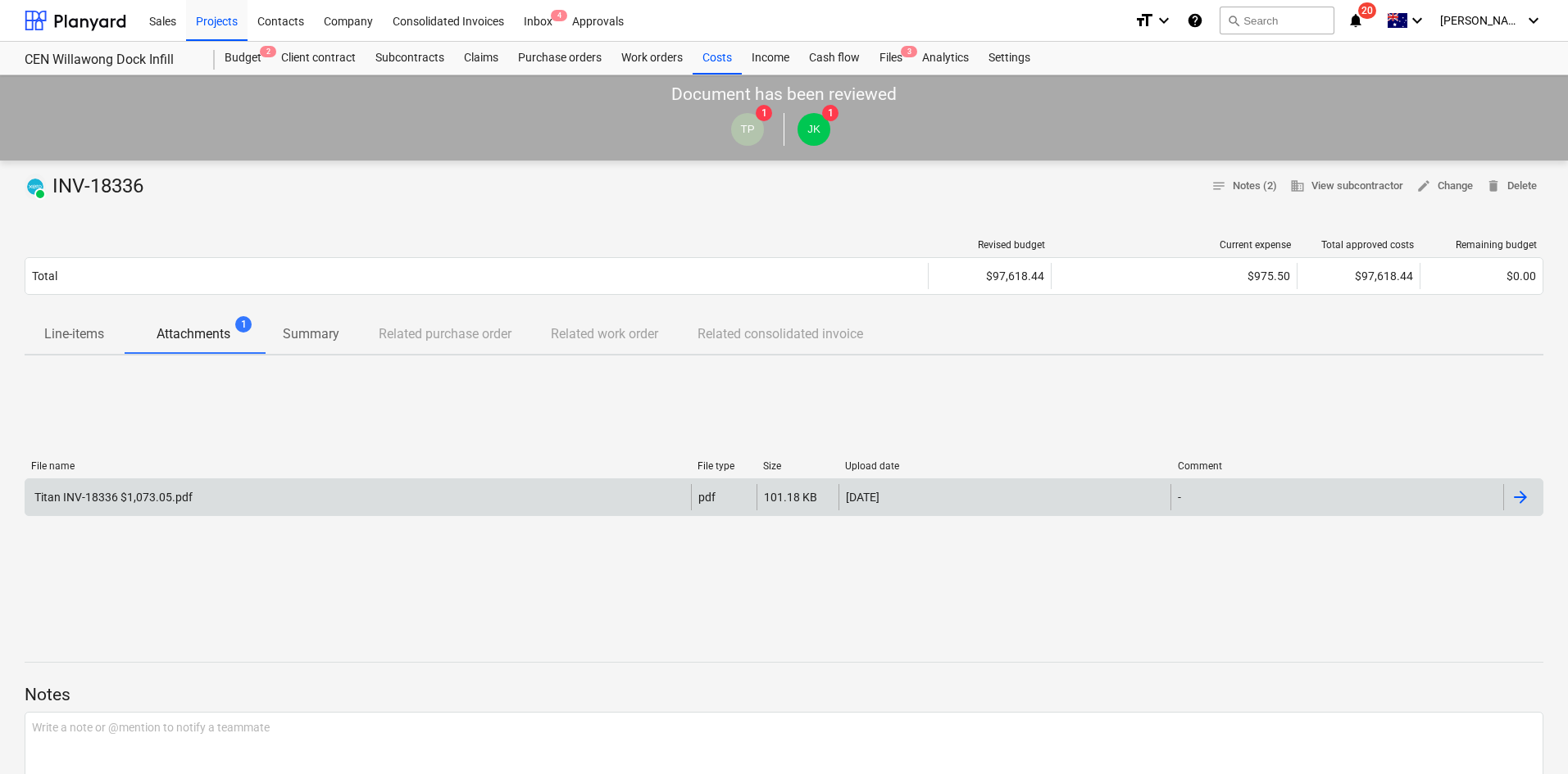
click at [256, 491] on div "Titan INV-18336 $1,073.05.pdf" at bounding box center [357, 497] width 666 height 26
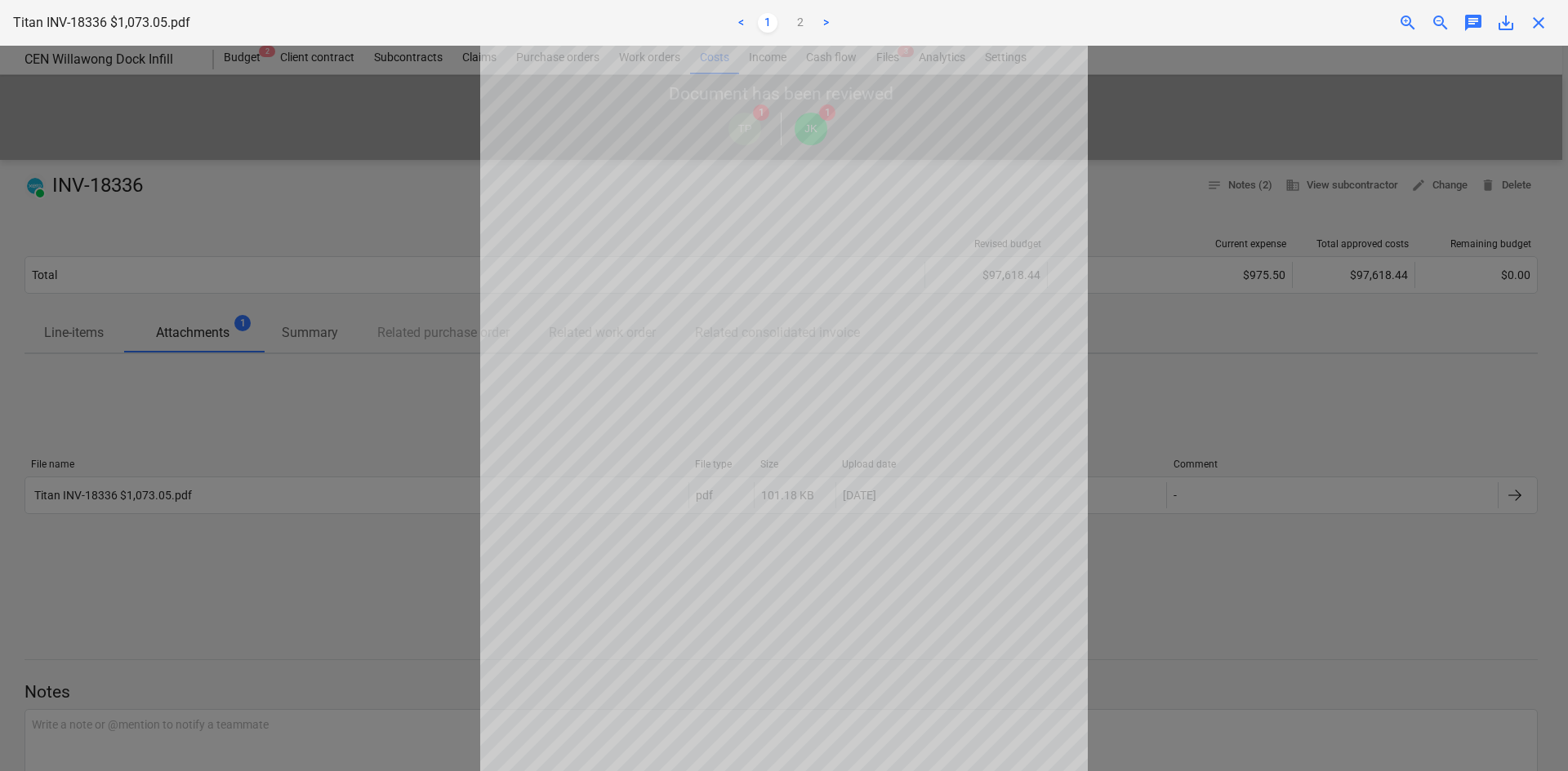
click at [1546, 26] on span "close" at bounding box center [1538, 23] width 19 height 19
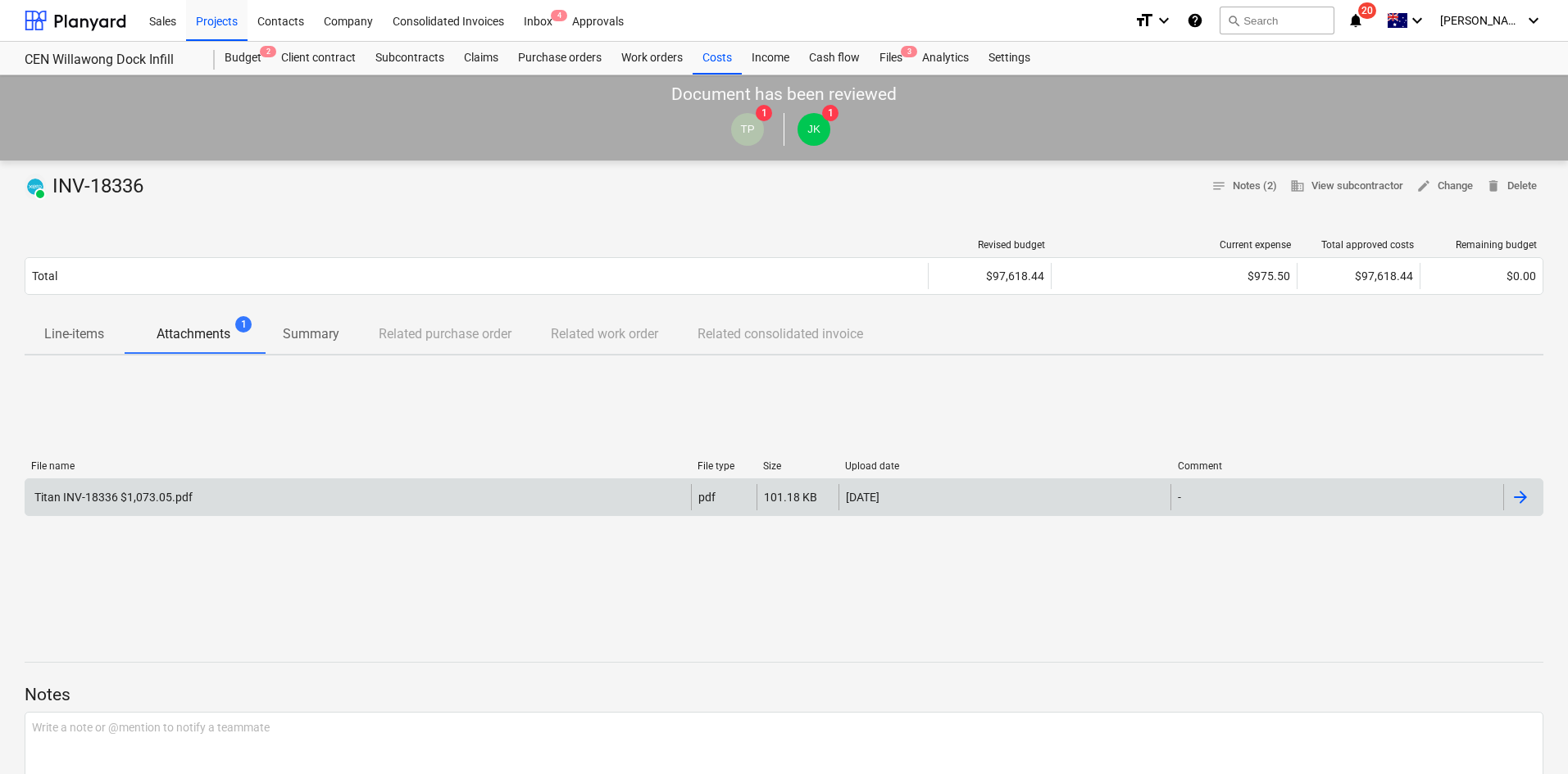
click at [360, 498] on div "Titan INV-18336 $1,073.05.pdf" at bounding box center [357, 497] width 666 height 26
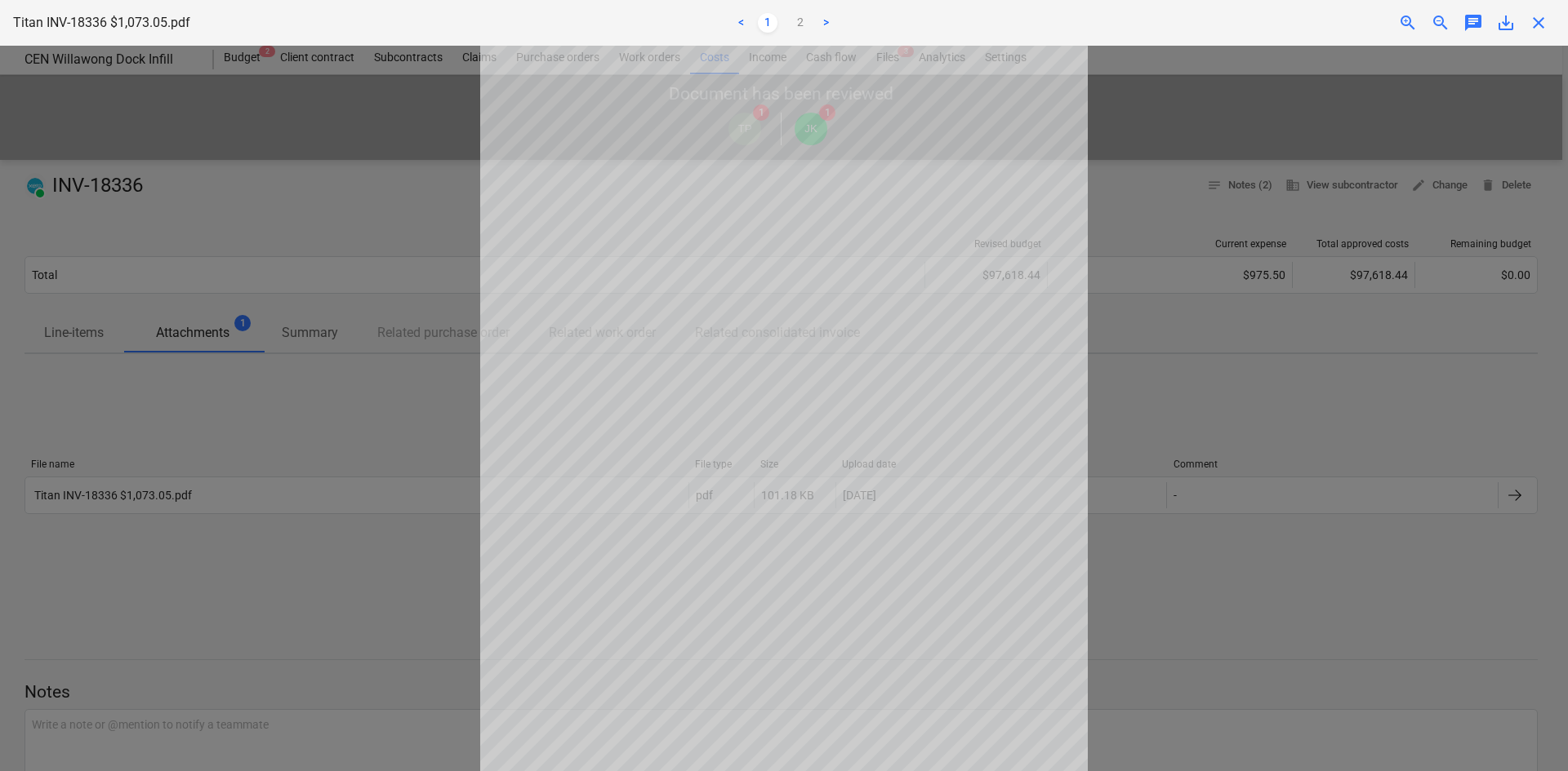
click at [1532, 18] on span "close" at bounding box center [1538, 23] width 19 height 19
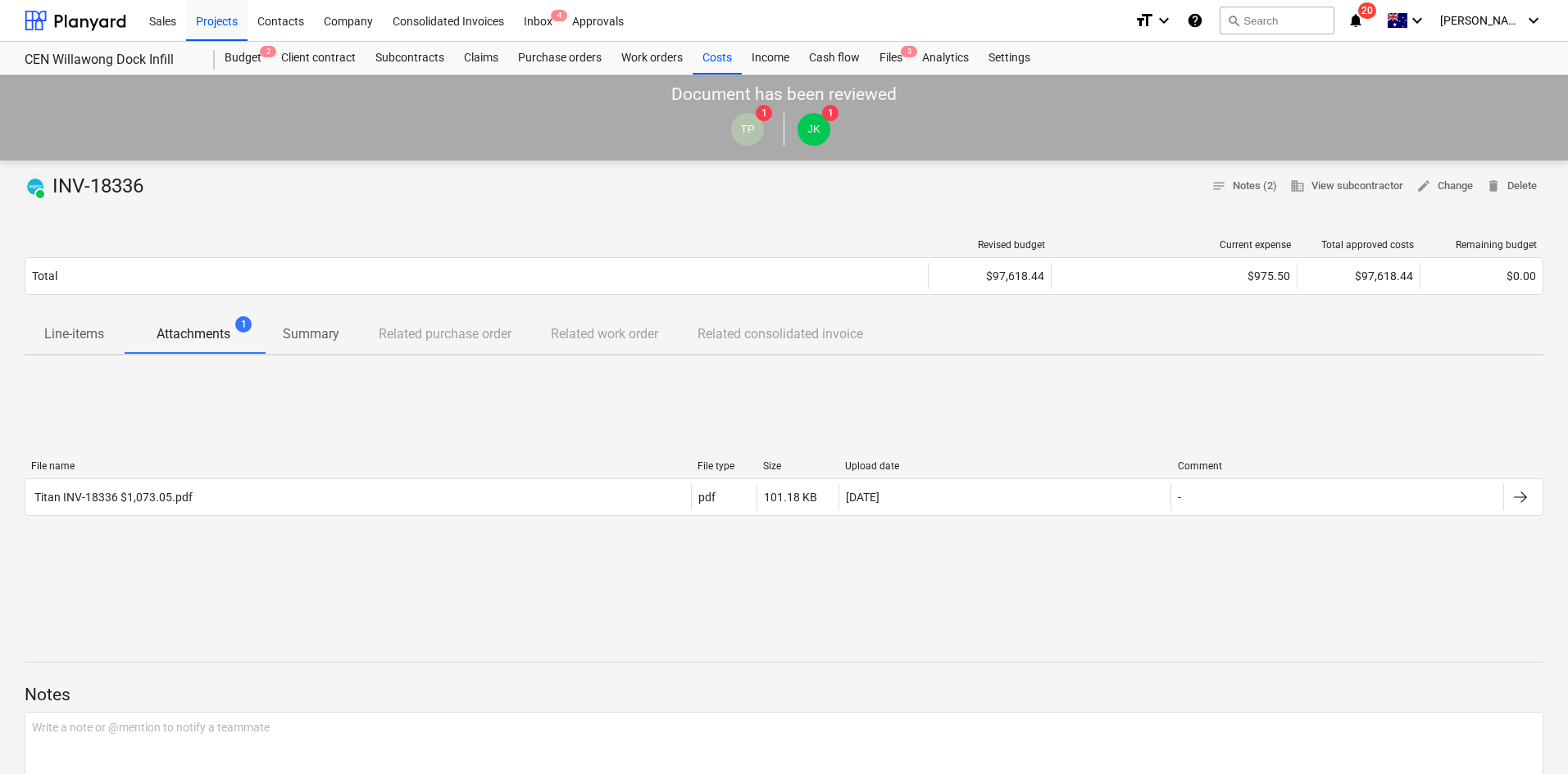
click at [1050, 417] on div "File name File type Size Upload date Comment Titan INV-18336 $1,073.05.pdf pdf …" at bounding box center [784, 492] width 1519 height 246
